Goal: Task Accomplishment & Management: Complete application form

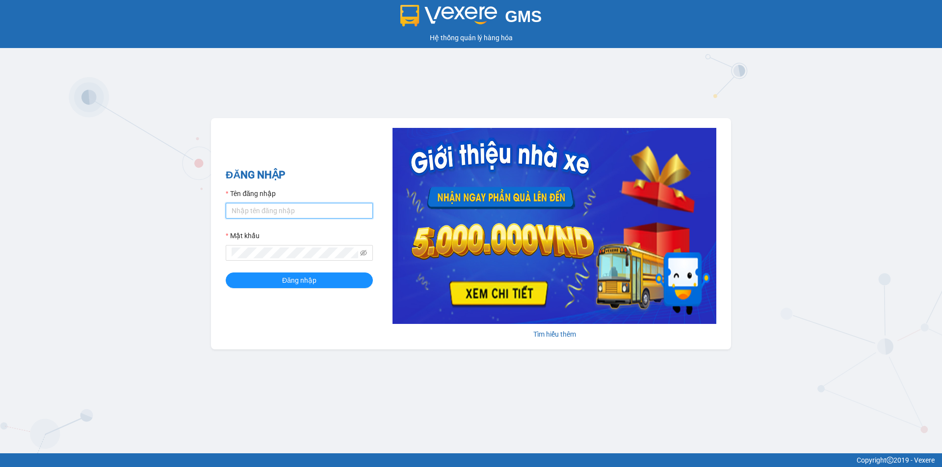
click at [287, 210] on input "Tên đăng nhập" at bounding box center [299, 211] width 147 height 16
type input "camtu.namhailimo"
click at [302, 284] on span "Đăng nhập" at bounding box center [299, 280] width 34 height 11
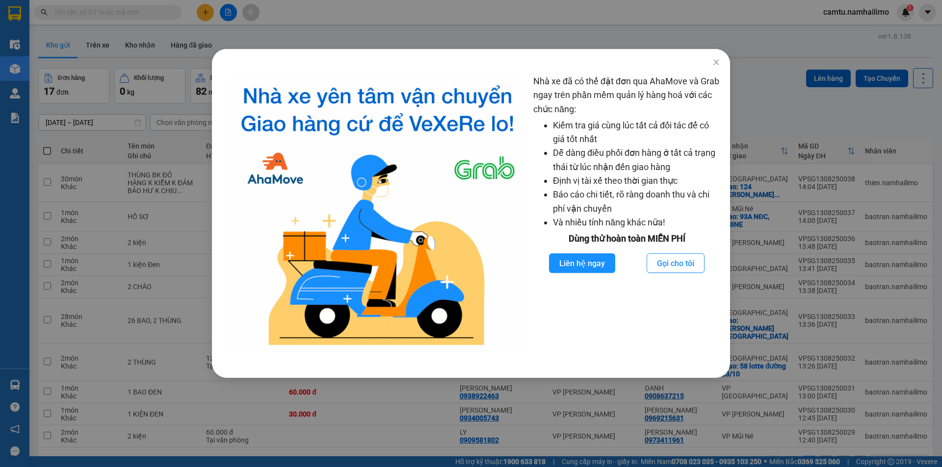
click at [293, 25] on div "Nhà xe đã có thể đặt đơn qua AhaMove và Grab ngay trên phần mềm quản lý hàng ho…" at bounding box center [471, 233] width 942 height 467
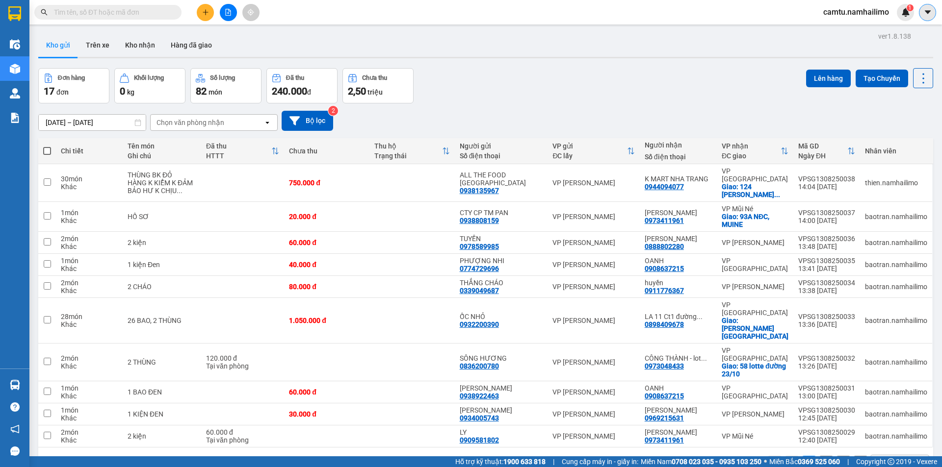
click at [929, 16] on icon "caret-down" at bounding box center [927, 12] width 9 height 9
click at [817, 52] on div "Kho gửi Trên xe Kho nhận Hàng đã giao" at bounding box center [485, 46] width 895 height 26
click at [835, 16] on span "camtu.namhailimo" at bounding box center [855, 12] width 81 height 12
click at [843, 26] on span "Đăng xuất" at bounding box center [860, 30] width 60 height 11
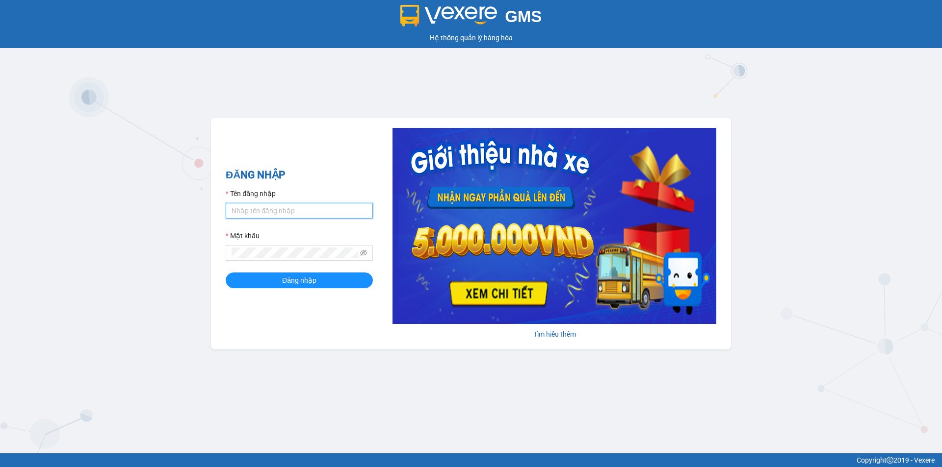
click at [310, 204] on input "Tên đăng nhập" at bounding box center [299, 211] width 147 height 16
type input "anhkha.namhailimo"
click at [226, 273] on button "Đăng nhập" at bounding box center [299, 281] width 147 height 16
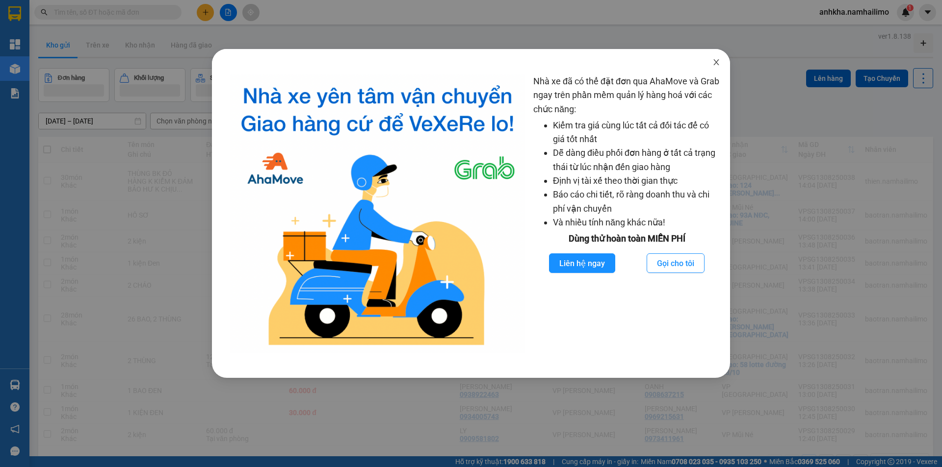
click at [716, 62] on icon "close" at bounding box center [715, 62] width 5 height 6
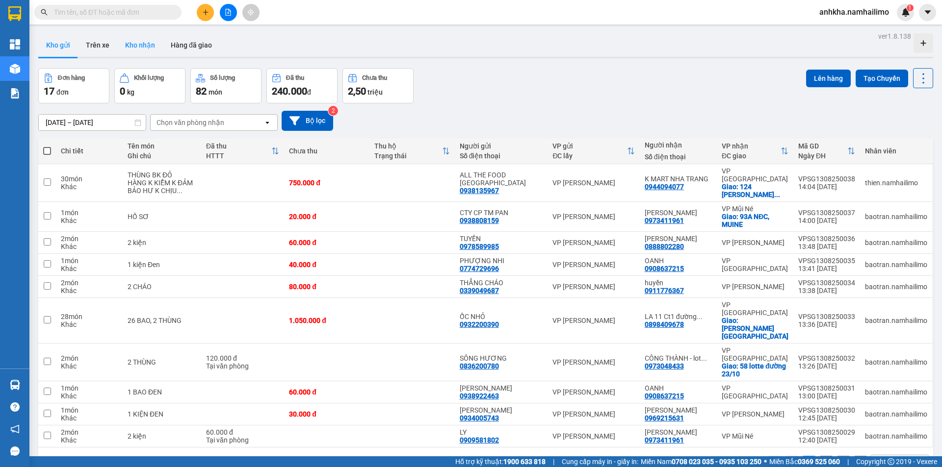
click at [132, 46] on button "Kho nhận" at bounding box center [140, 45] width 46 height 24
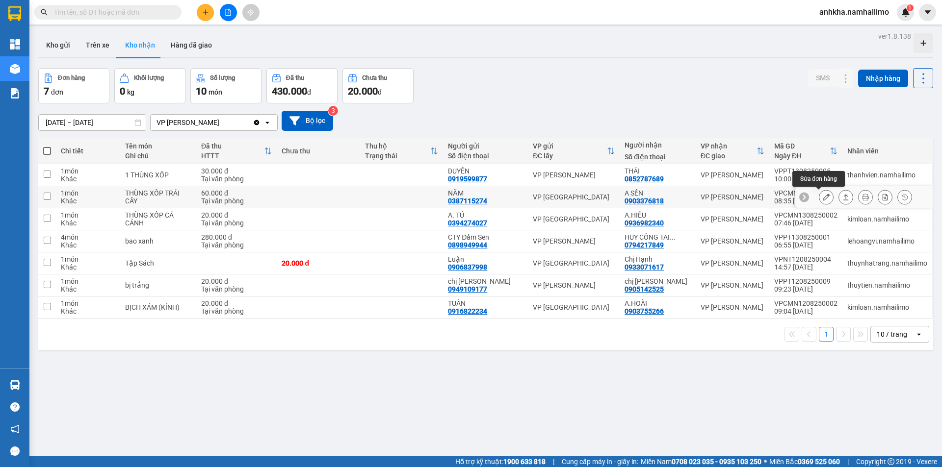
click at [823, 198] on icon at bounding box center [826, 197] width 7 height 7
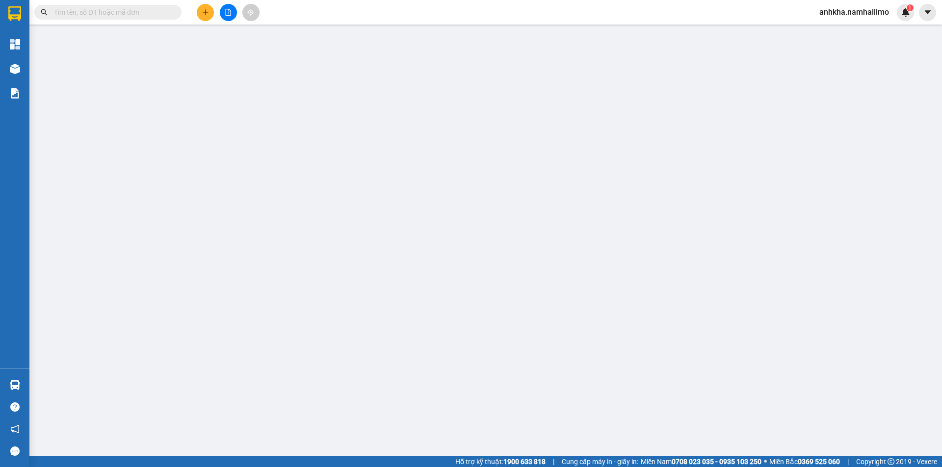
type input "0387115274"
type input "NĂM"
type input "0903376818"
type input "A SẾN"
type input "60.000"
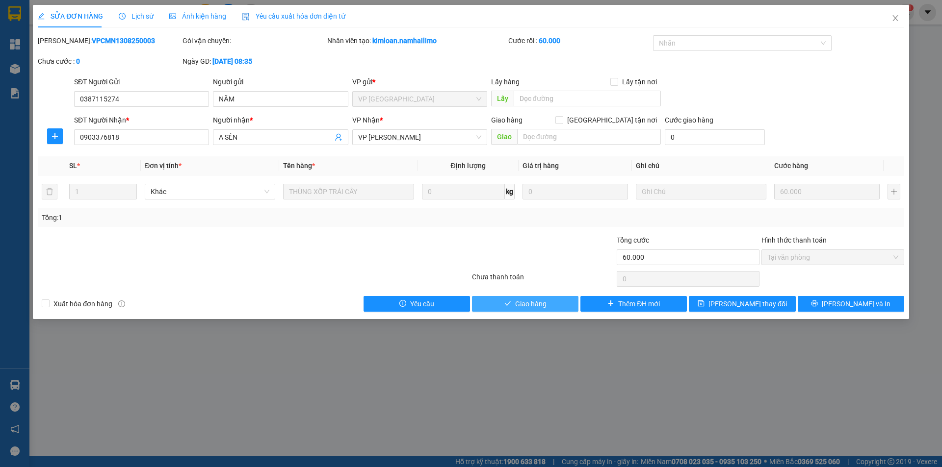
click at [538, 305] on span "Giao hàng" at bounding box center [530, 304] width 31 height 11
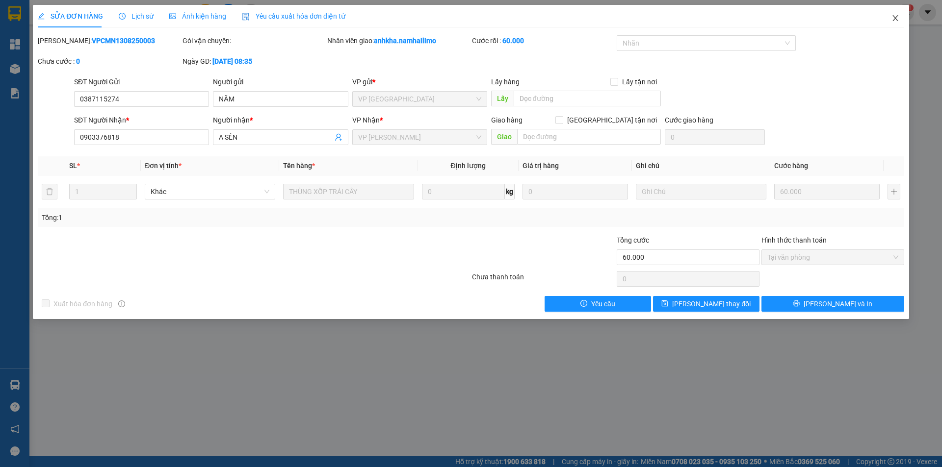
click at [897, 13] on span "Close" at bounding box center [894, 18] width 27 height 27
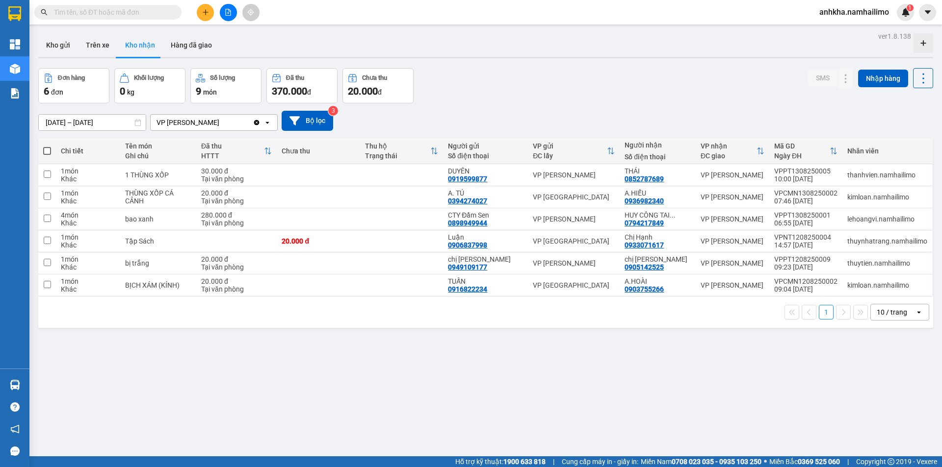
click at [205, 14] on icon "plus" at bounding box center [205, 12] width 7 height 7
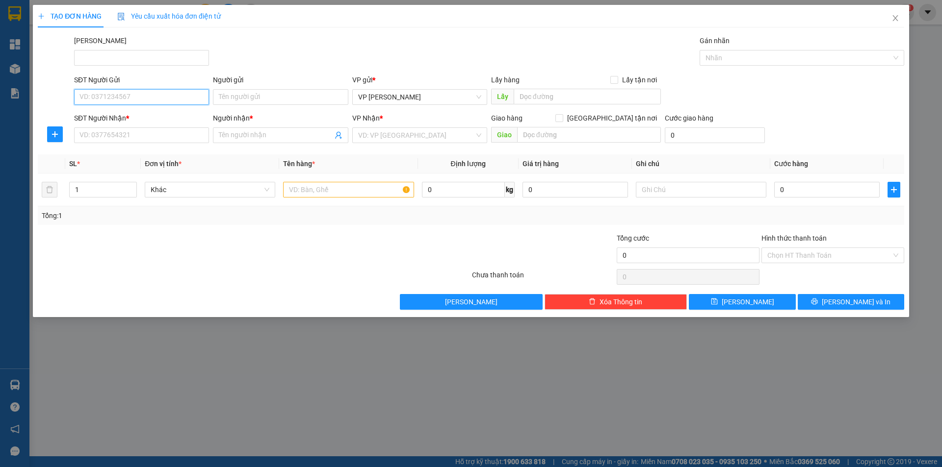
click at [112, 95] on input "SĐT Người Gửi" at bounding box center [141, 97] width 135 height 16
click at [110, 127] on div "SĐT Người Nhận *" at bounding box center [141, 120] width 135 height 15
click at [119, 120] on div "SĐT Người Nhận *" at bounding box center [141, 118] width 135 height 11
click at [119, 128] on input "SĐT Người Nhận *" at bounding box center [141, 136] width 135 height 16
click at [122, 93] on input "0362053" at bounding box center [141, 97] width 135 height 16
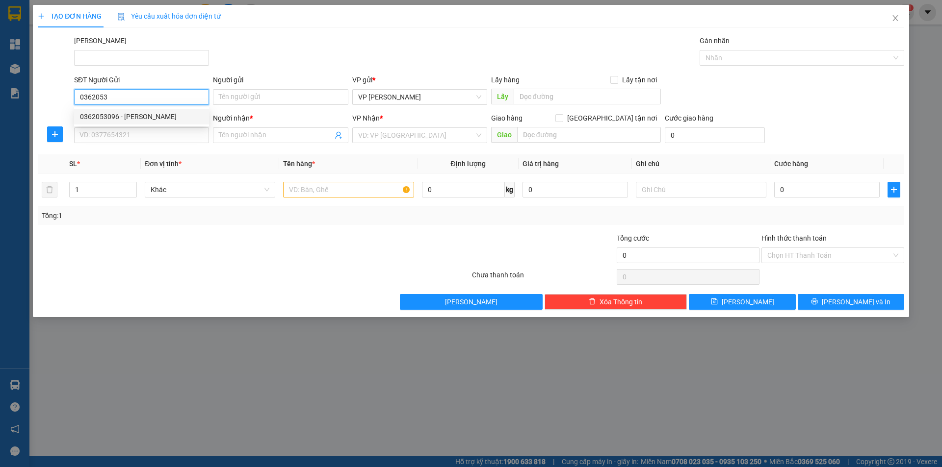
click at [120, 118] on div "0362053096 - [PERSON_NAME]" at bounding box center [141, 116] width 123 height 11
type input "0362053096"
type input "[PERSON_NAME]"
type input "0982868934"
type input "[PERSON_NAME]"
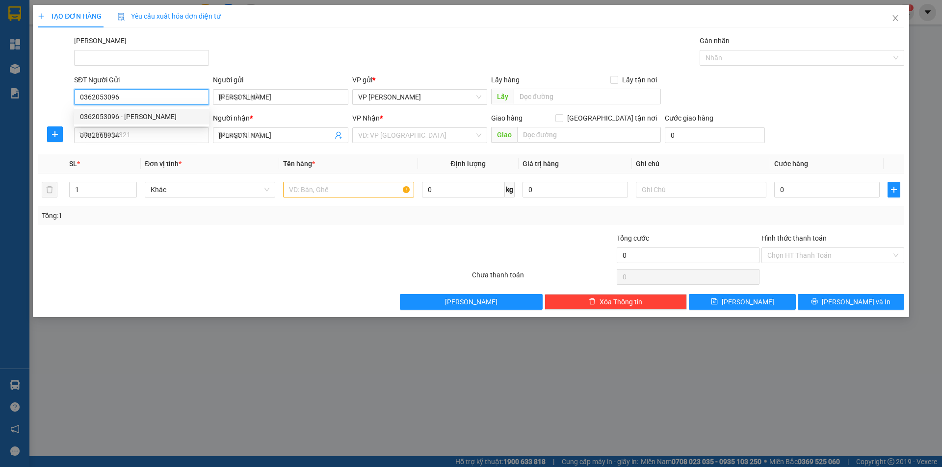
type input "30.000"
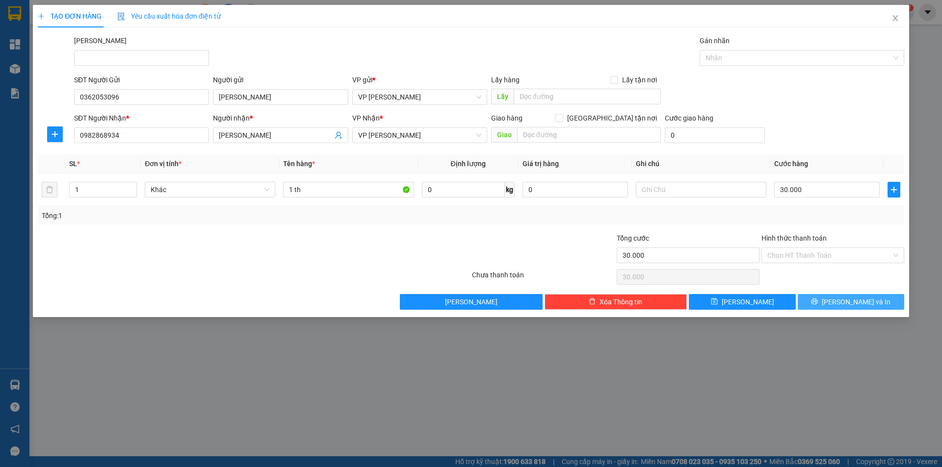
click at [830, 295] on button "[PERSON_NAME] và In" at bounding box center [851, 302] width 106 height 16
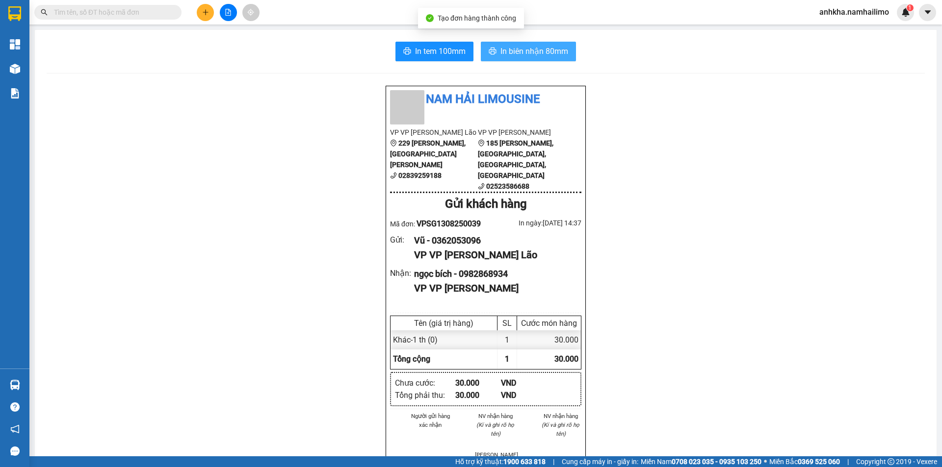
click at [518, 58] on button "In biên nhận 80mm" at bounding box center [528, 52] width 95 height 20
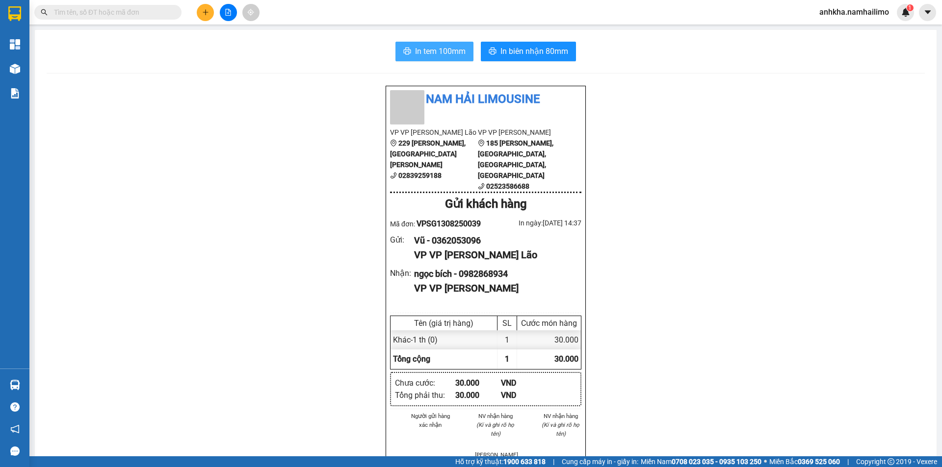
click at [434, 59] on button "In tem 100mm" at bounding box center [434, 52] width 78 height 20
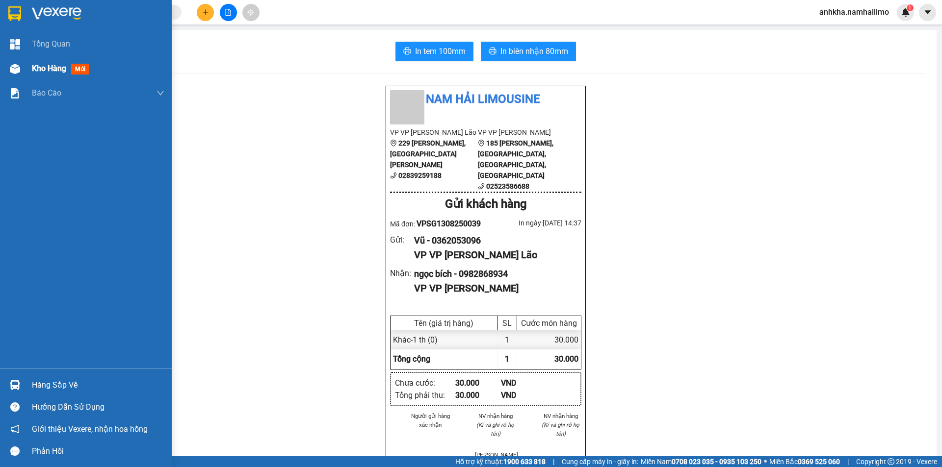
click at [26, 72] on div "Kho hàng mới" at bounding box center [86, 68] width 172 height 25
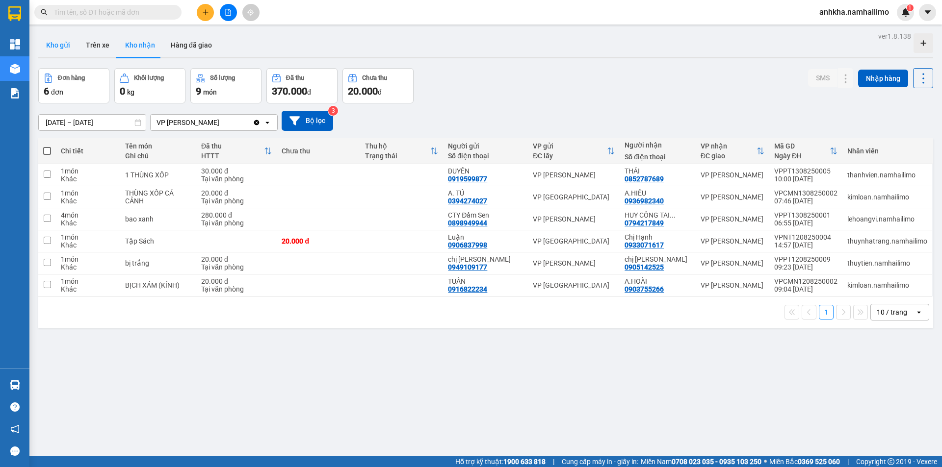
click at [62, 44] on button "Kho gửi" at bounding box center [58, 45] width 40 height 24
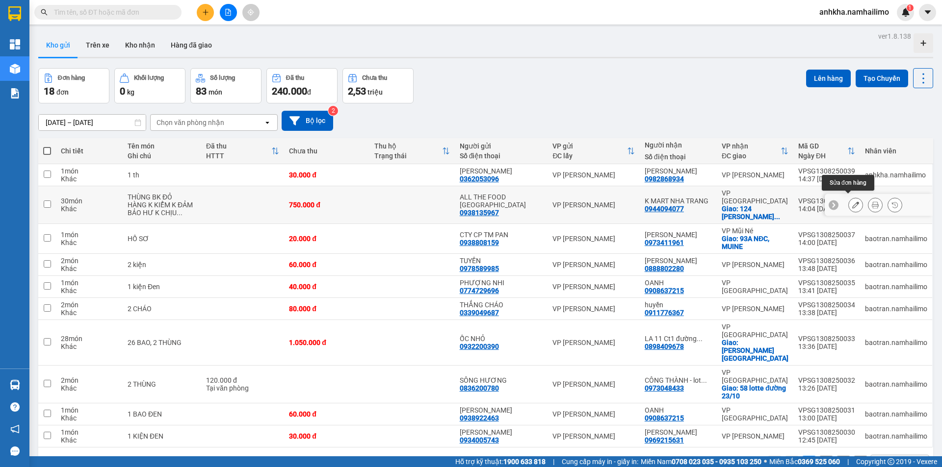
click at [849, 199] on button at bounding box center [856, 205] width 14 height 17
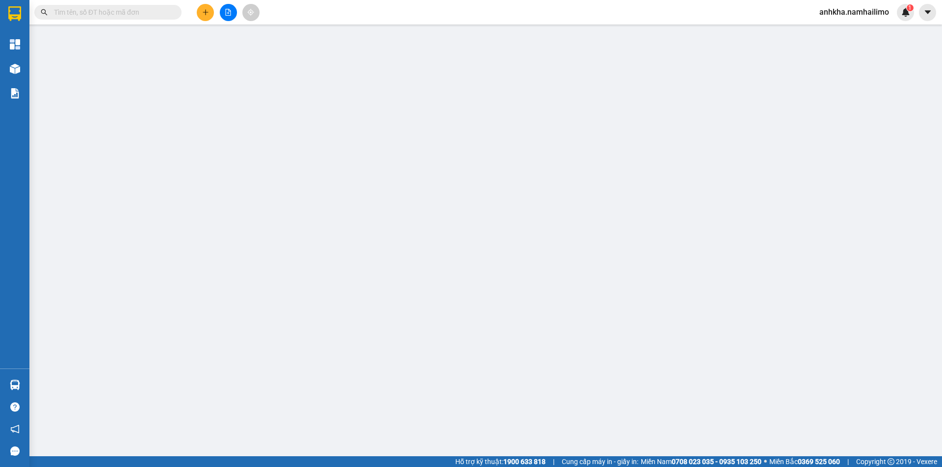
type input "0938135967"
type input "ALL THE FOOD [GEOGRAPHIC_DATA]"
type input "0944094077"
type input "K MART NHA TRANG"
checkbox input "true"
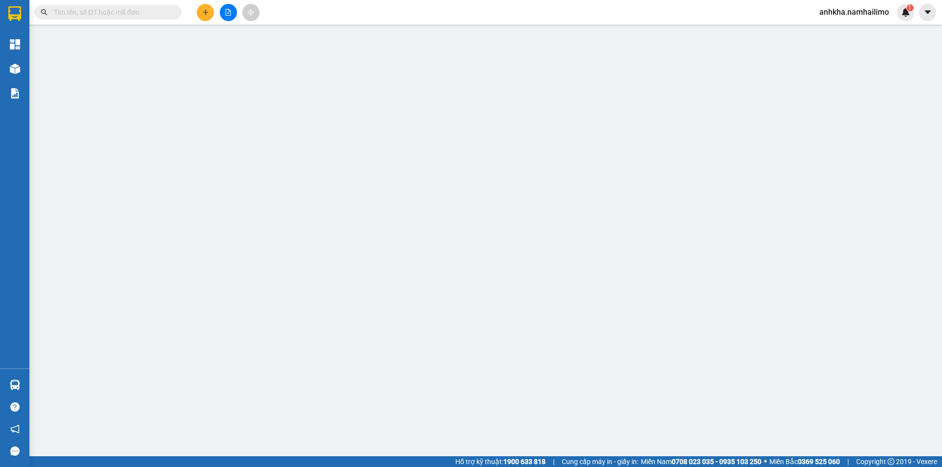
type input "124 BẠCH ĐẰNG TÂN TIẾN [GEOGRAPHIC_DATA]"
type input "750.000"
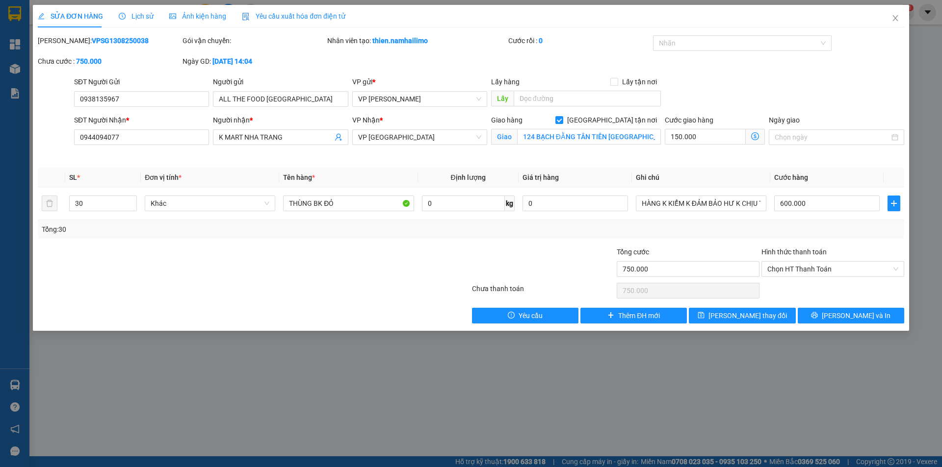
click at [444, 67] on div "[PERSON_NAME]: VPSG1308250038 Gói vận chuyển: Nhân viên tạo: thien.namhailimo C…" at bounding box center [471, 55] width 868 height 41
click at [896, 15] on icon "close" at bounding box center [895, 18] width 8 height 8
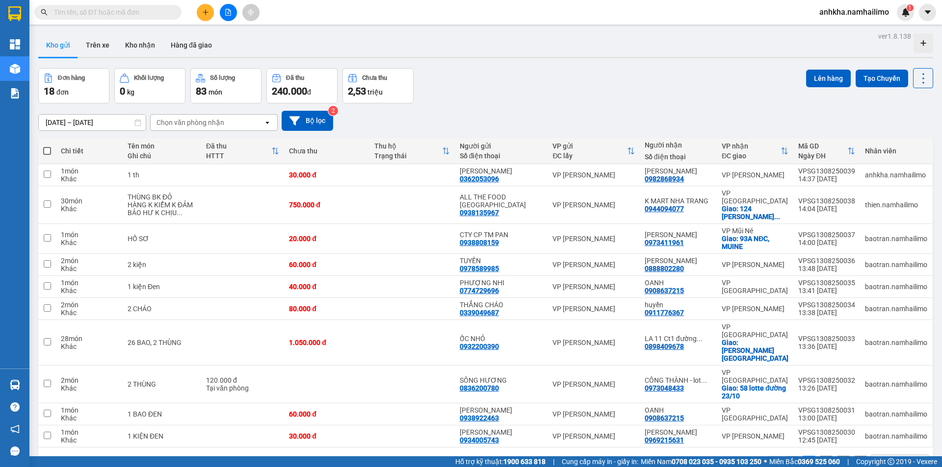
click at [204, 20] on button at bounding box center [205, 12] width 17 height 17
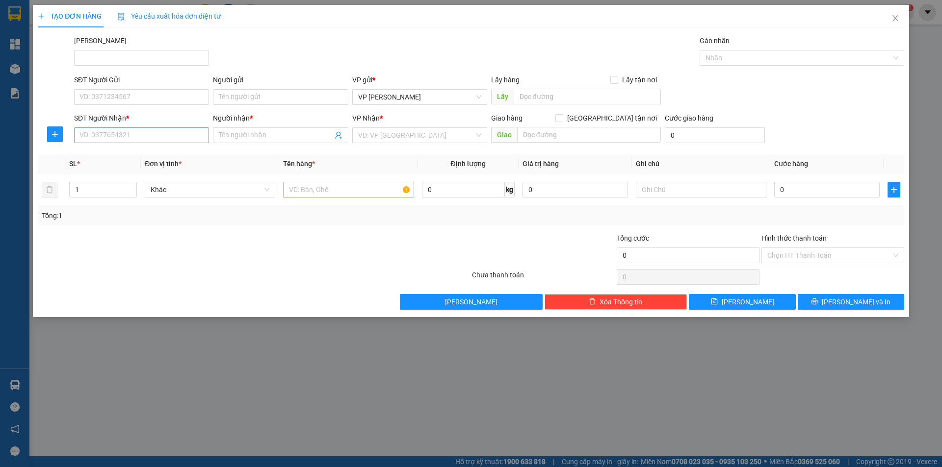
drag, startPoint x: 116, startPoint y: 146, endPoint x: 115, endPoint y: 140, distance: 6.0
click at [115, 143] on div "SĐT Người Nhận * VD: 0377654321" at bounding box center [141, 130] width 135 height 34
click at [115, 140] on input "SĐT Người Nhận *" at bounding box center [141, 136] width 135 height 16
click at [115, 154] on div "0917744468 - [GEOGRAPHIC_DATA]" at bounding box center [141, 155] width 123 height 11
type input "0917744468"
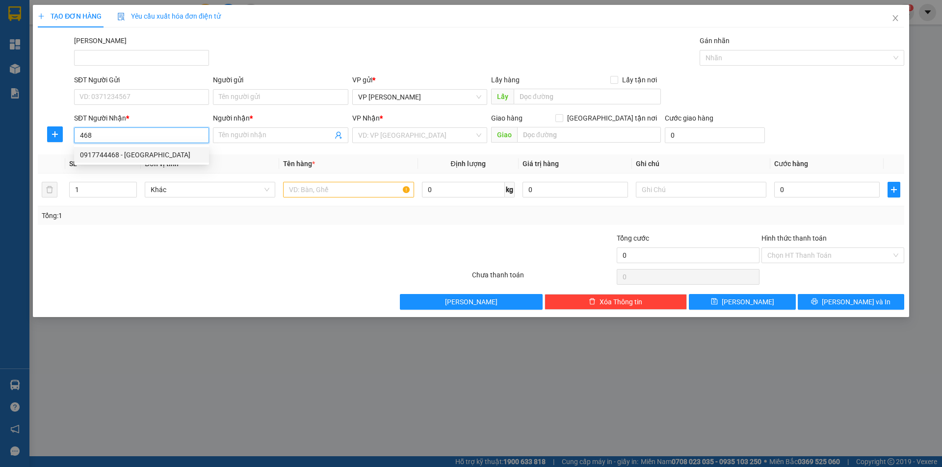
type input "HÀ"
type input "120.000"
type input "0917744468"
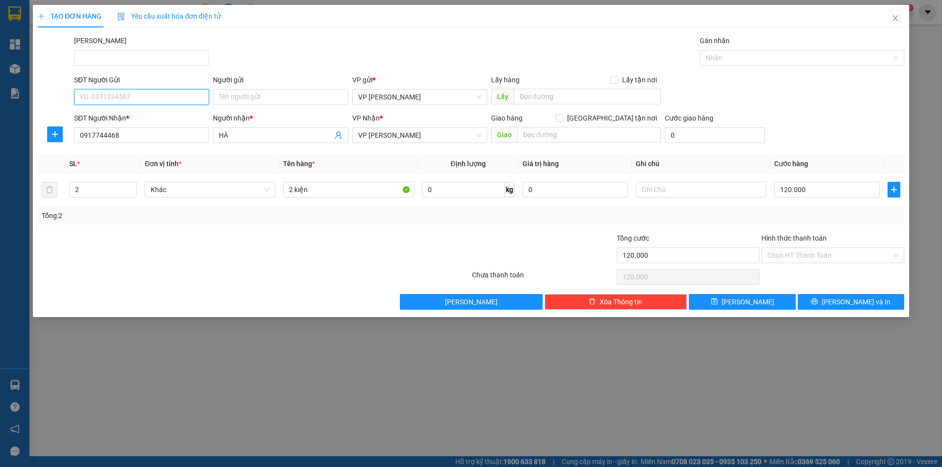
click at [128, 97] on input "SĐT Người Gửi" at bounding box center [141, 97] width 135 height 16
click at [134, 120] on div "0906907243 - nghĩa" at bounding box center [141, 116] width 123 height 11
type input "0906907243"
type input "nghĩa"
click at [792, 191] on input "120.000" at bounding box center [826, 190] width 105 height 16
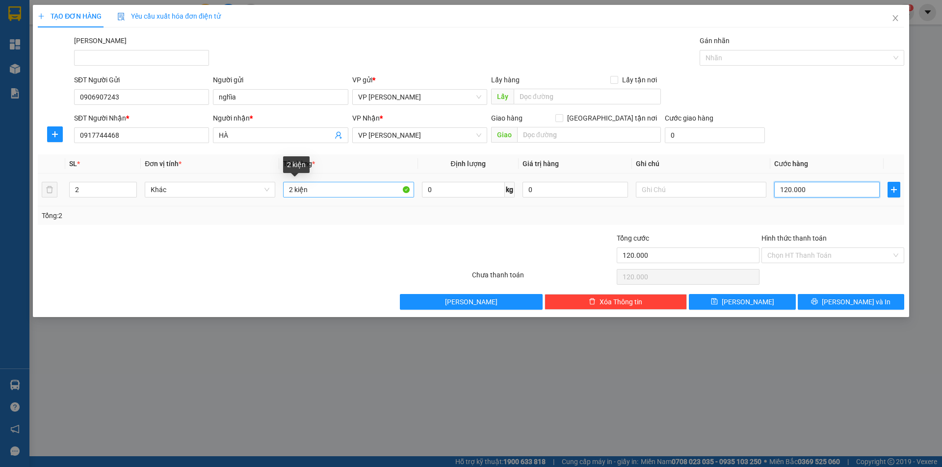
type input "1"
type input "13"
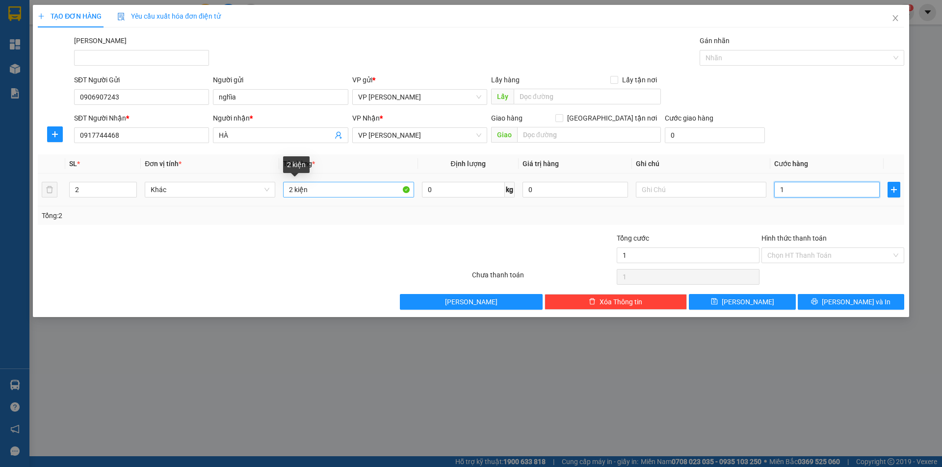
type input "13"
type input "130"
type input "130.000"
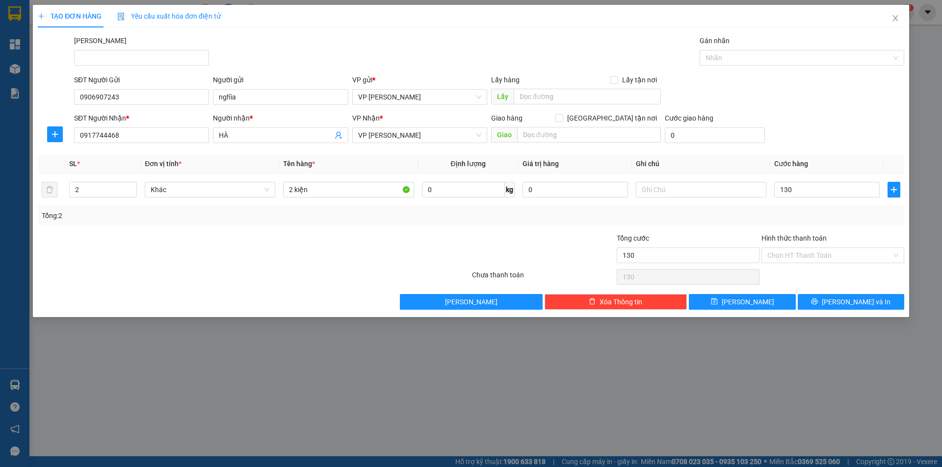
type input "130.000"
drag, startPoint x: 377, startPoint y: 239, endPoint x: 329, endPoint y: 206, distance: 58.5
click at [362, 231] on div "Transit Pickup Surcharge Ids Transit Deliver Surcharge Ids Transit Deliver Surc…" at bounding box center [471, 172] width 866 height 275
drag, startPoint x: 294, startPoint y: 191, endPoint x: 277, endPoint y: 191, distance: 17.2
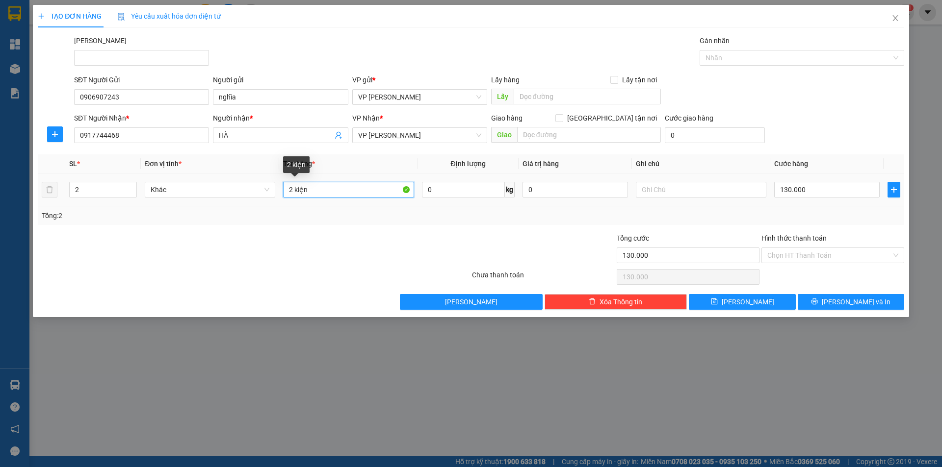
click at [277, 191] on tr "2 Khác 2 kiện 0 kg 0 130.000" at bounding box center [471, 190] width 866 height 33
type input "3kiện"
type input "3"
click at [133, 186] on icon "up" at bounding box center [131, 187] width 3 height 3
click at [830, 280] on div "Chọn HT Thanh Toán" at bounding box center [832, 277] width 145 height 20
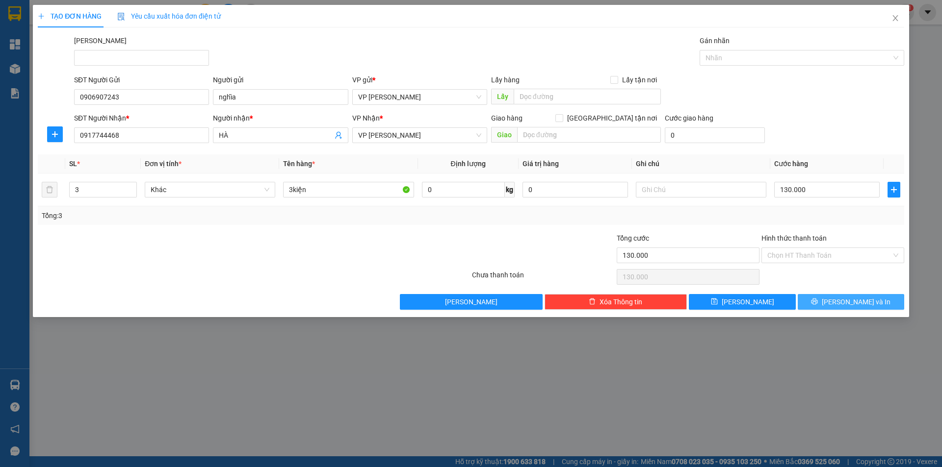
click at [818, 303] on icon "printer" at bounding box center [814, 301] width 7 height 7
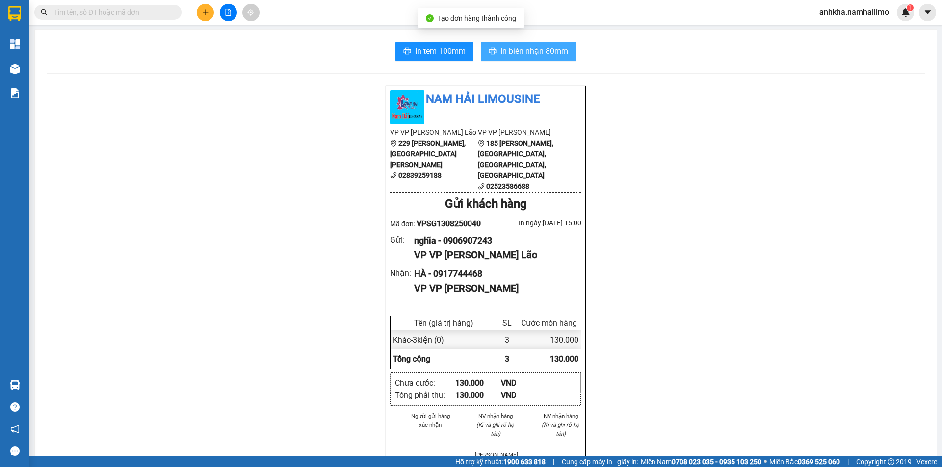
click at [562, 55] on span "In biên nhận 80mm" at bounding box center [534, 51] width 68 height 12
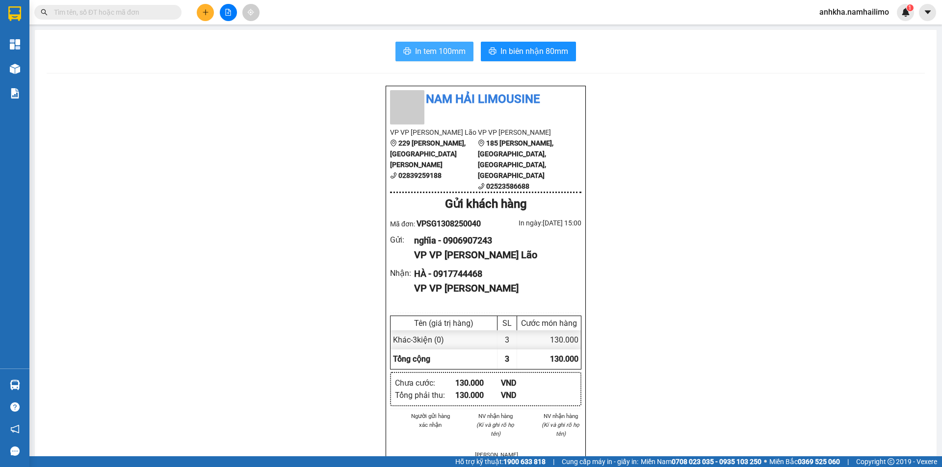
click at [426, 55] on span "In tem 100mm" at bounding box center [440, 51] width 51 height 12
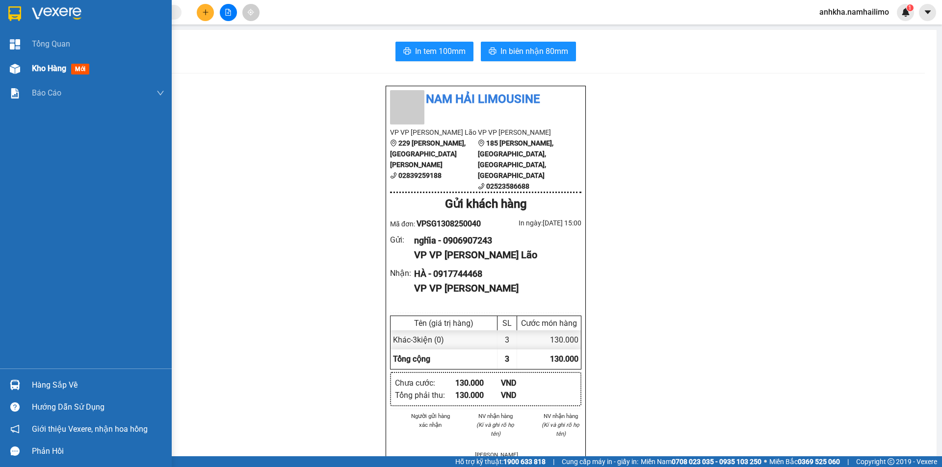
click at [19, 71] on img at bounding box center [15, 69] width 10 height 10
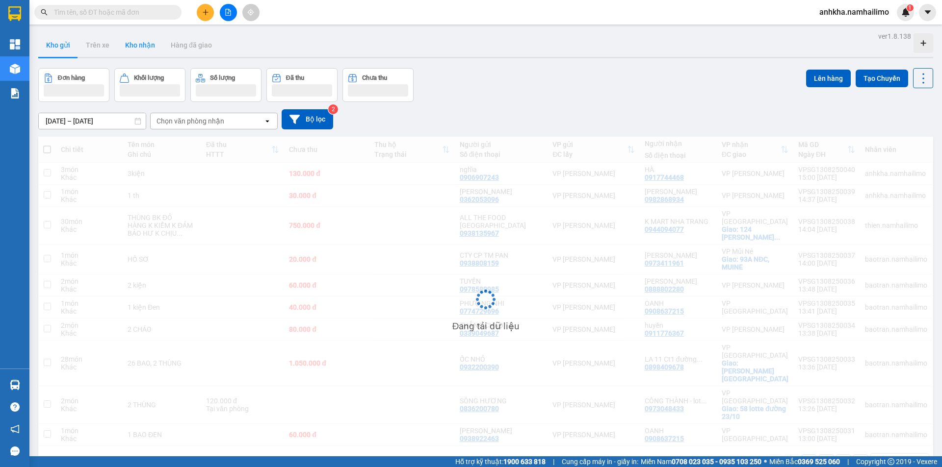
click at [137, 51] on button "Kho nhận" at bounding box center [140, 45] width 46 height 24
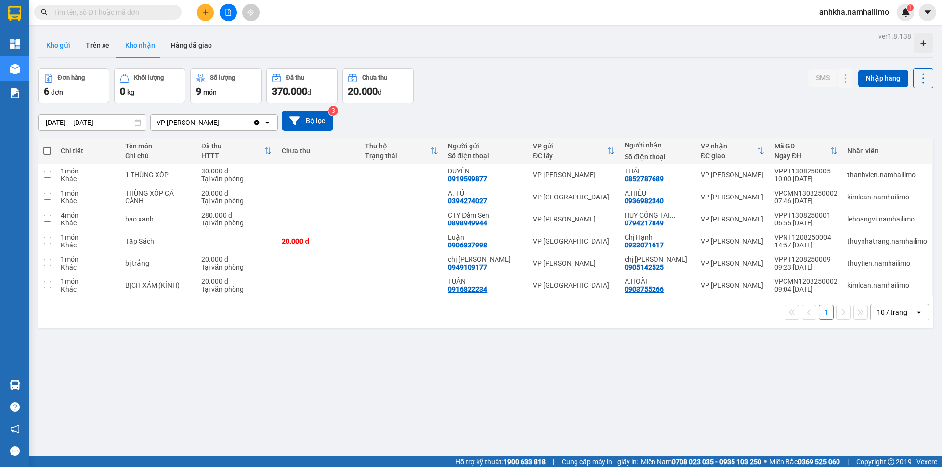
click at [51, 48] on button "Kho gửi" at bounding box center [58, 45] width 40 height 24
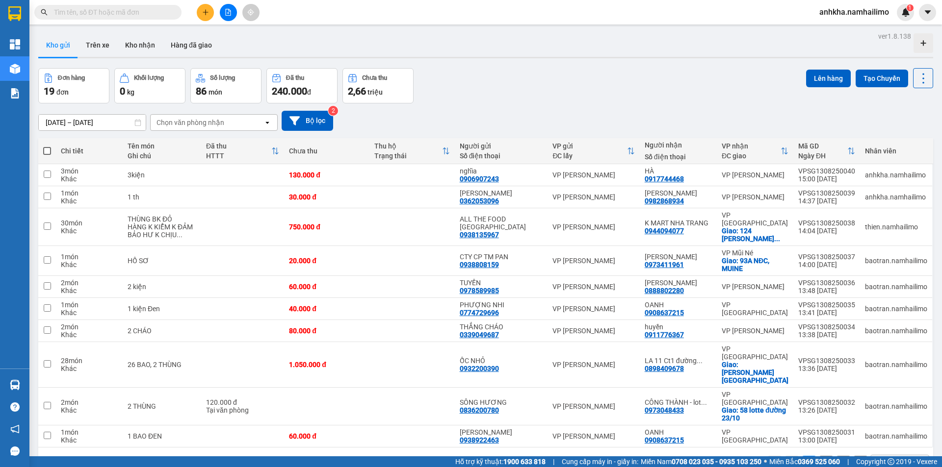
click at [327, 41] on div "Kho gửi Trên xe Kho nhận Hàng đã giao" at bounding box center [485, 46] width 895 height 26
click at [202, 12] on button at bounding box center [205, 12] width 17 height 17
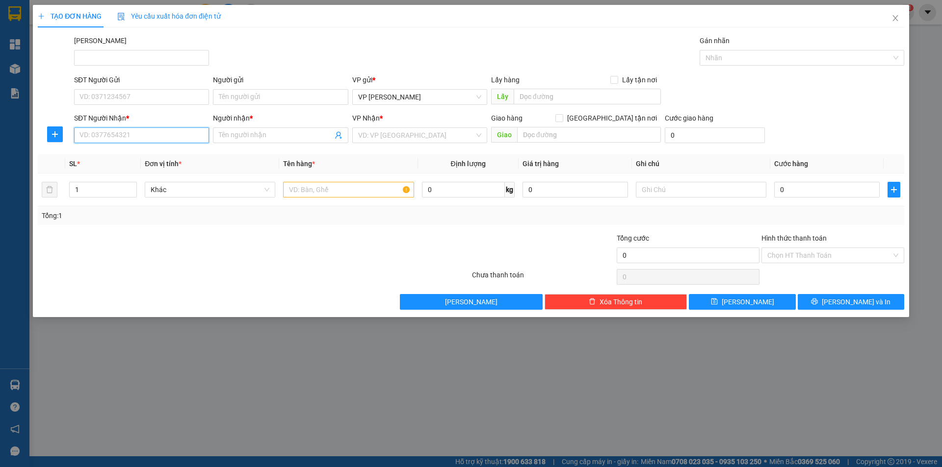
click at [129, 139] on input "SĐT Người Nhận *" at bounding box center [141, 136] width 135 height 16
type input "0396125433"
click at [146, 155] on div "0396125433 - [GEOGRAPHIC_DATA] ( GIANG )" at bounding box center [150, 155] width 141 height 11
type input "[PERSON_NAME] ( GIANG )"
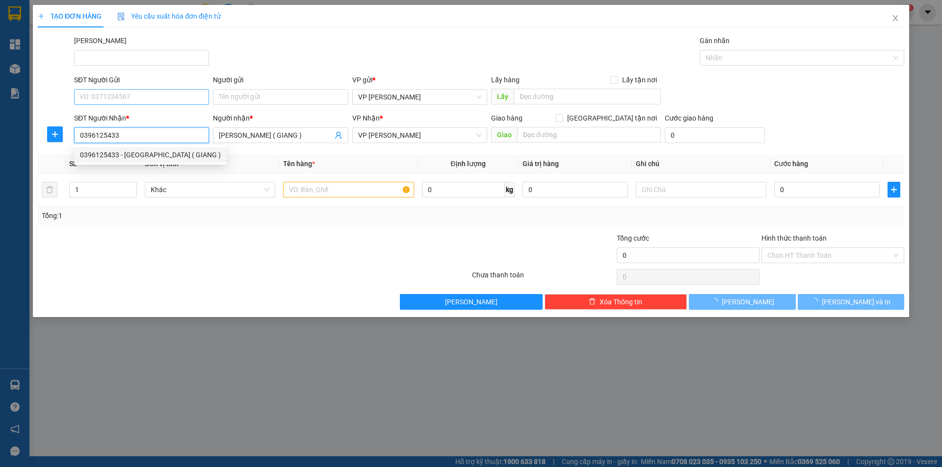
type input "50.000"
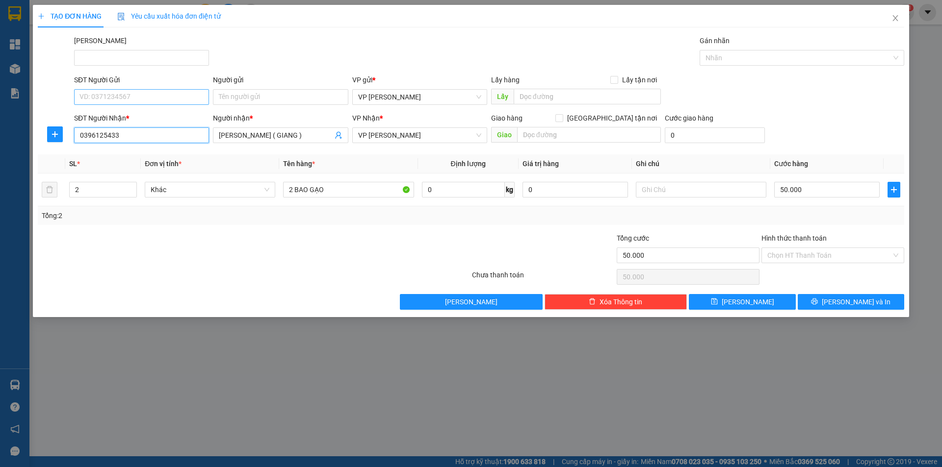
type input "0396125433"
click at [135, 93] on input "SĐT Người Gửi" at bounding box center [141, 97] width 135 height 16
type input "0582542637"
click at [269, 95] on input "Người gửi" at bounding box center [280, 97] width 135 height 16
type input "Bia SG"
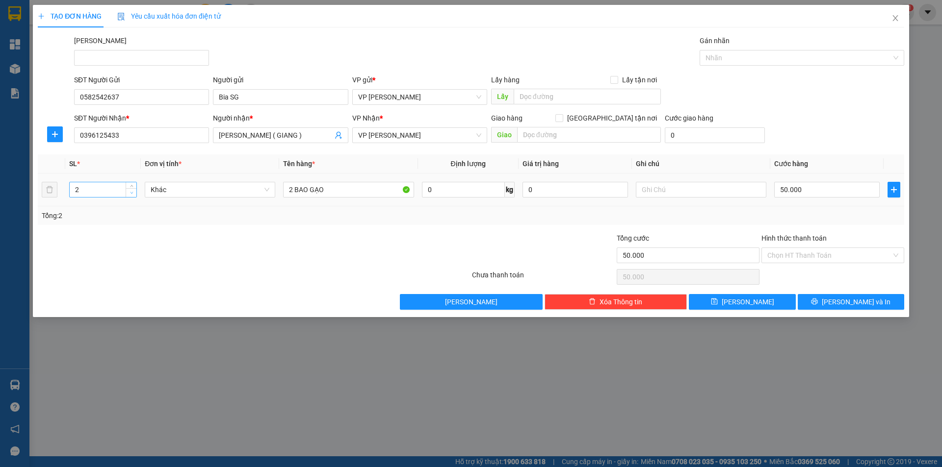
type input "1"
click at [131, 193] on icon "down" at bounding box center [131, 193] width 3 height 2
drag, startPoint x: 330, startPoint y: 186, endPoint x: 228, endPoint y: 207, distance: 103.8
click at [237, 206] on tr "1 Khác 2 BAO GẠO 0 kg 0 50.000" at bounding box center [471, 190] width 866 height 33
type input "1 thùng"
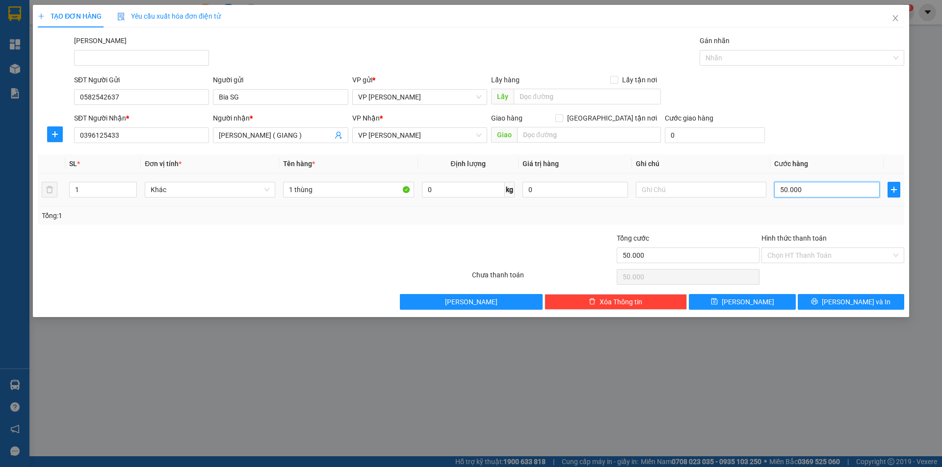
click at [801, 191] on input "50.000" at bounding box center [826, 190] width 105 height 16
type input "4"
type input "40"
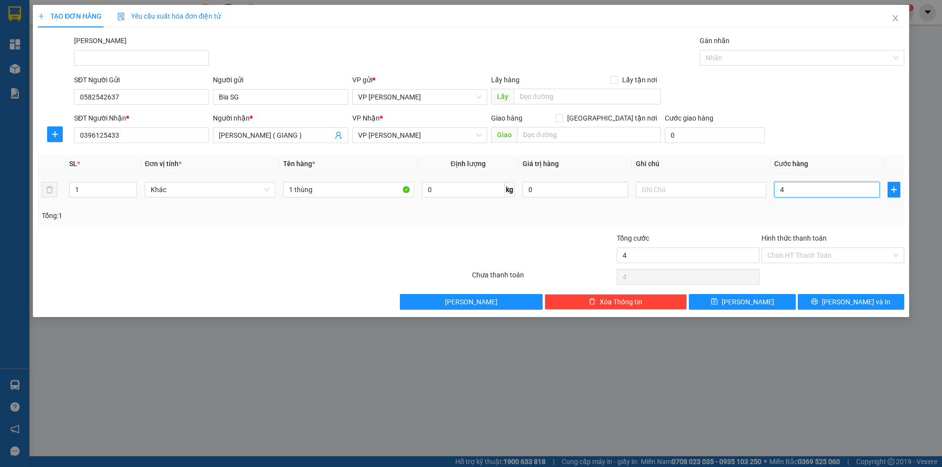
type input "40"
type input "40.000"
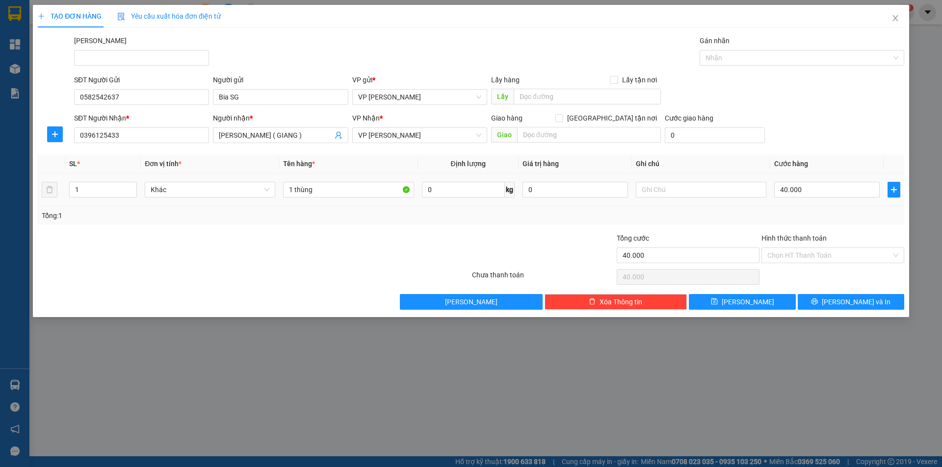
click at [810, 129] on div "SĐT Người Nhận * 0396125433 Người nhận * [PERSON_NAME] ( GIANG ) VP Nhận * VP […" at bounding box center [489, 130] width 834 height 34
click at [845, 303] on span "[PERSON_NAME] và In" at bounding box center [856, 302] width 69 height 11
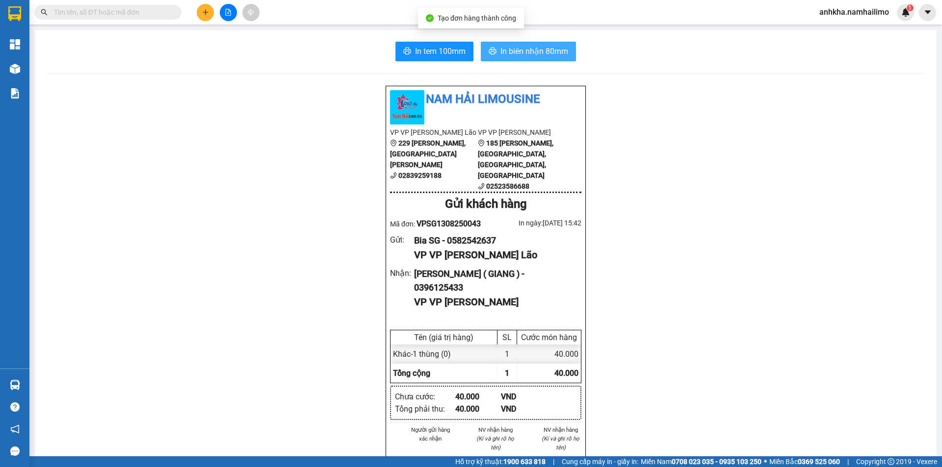
click at [500, 43] on button "In biên nhận 80mm" at bounding box center [528, 52] width 95 height 20
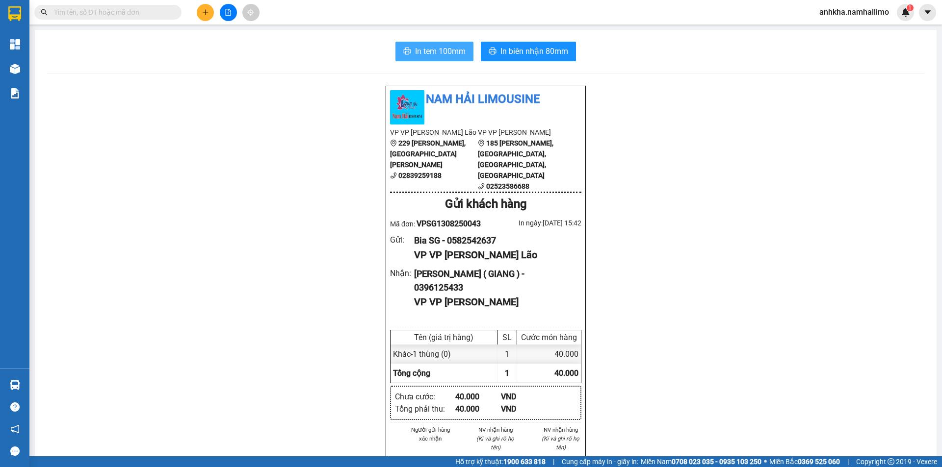
click at [442, 58] on button "In tem 100mm" at bounding box center [434, 52] width 78 height 20
